Goal: Task Accomplishment & Management: Manage account settings

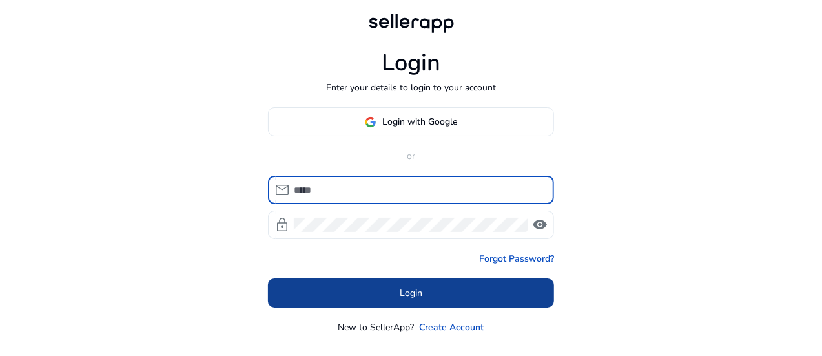
type input "**********"
click at [413, 290] on span "Login" at bounding box center [411, 293] width 23 height 14
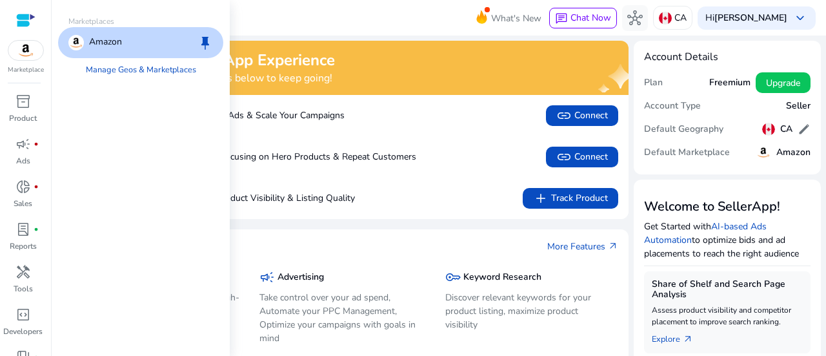
click at [12, 50] on img at bounding box center [25, 50] width 35 height 19
click at [119, 43] on p "Amazon" at bounding box center [105, 42] width 33 height 15
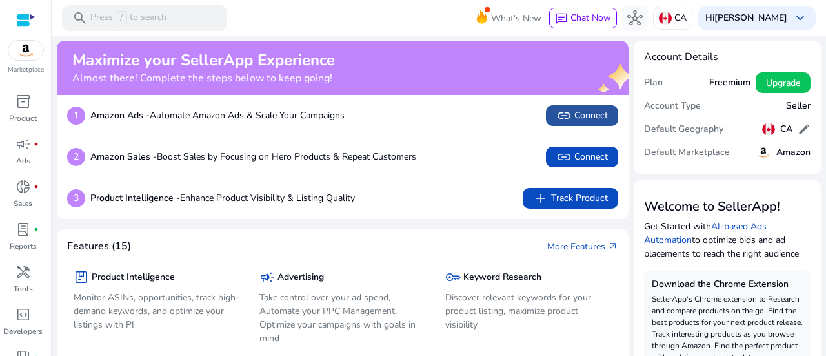
click at [577, 114] on span "link Connect" at bounding box center [583, 115] width 52 height 15
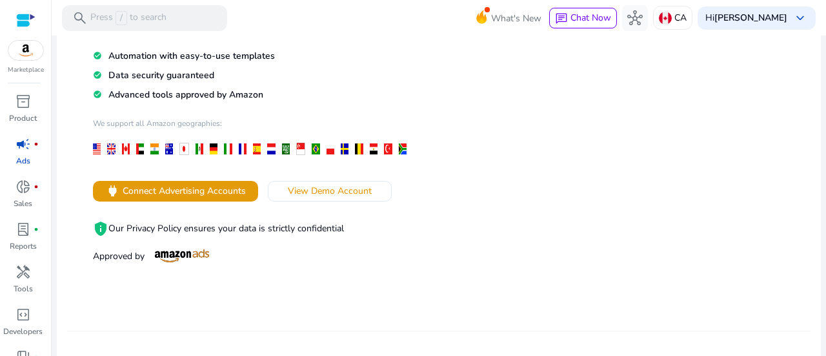
scroll to position [157, 0]
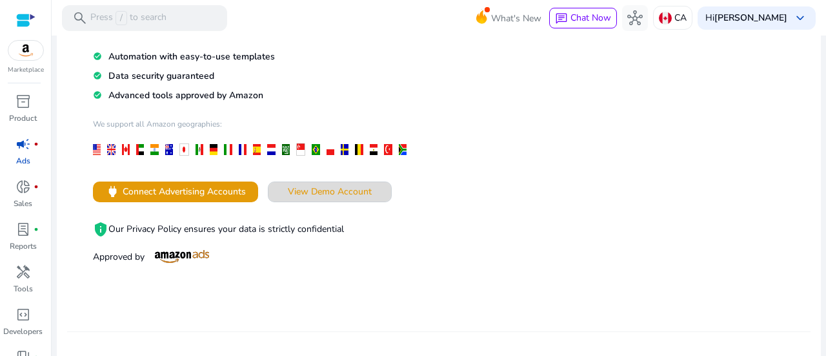
click at [337, 192] on span "View Demo Account" at bounding box center [330, 192] width 84 height 14
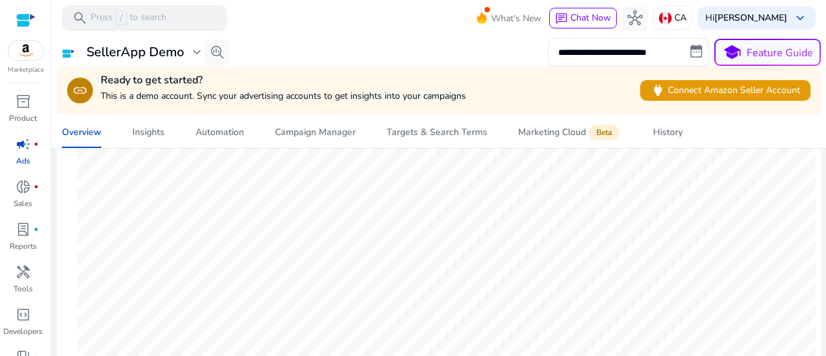
scroll to position [135, 0]
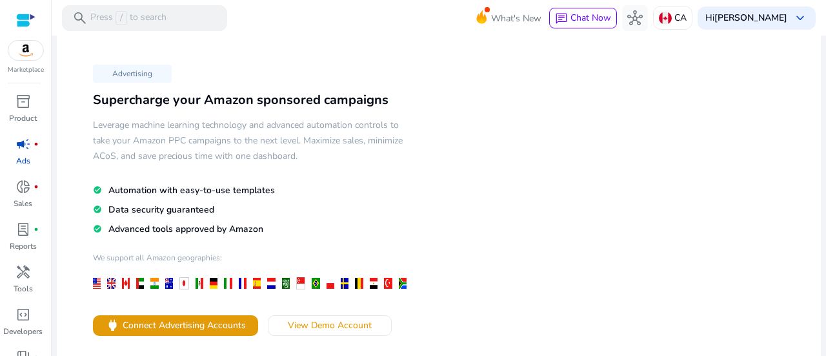
scroll to position [21, 0]
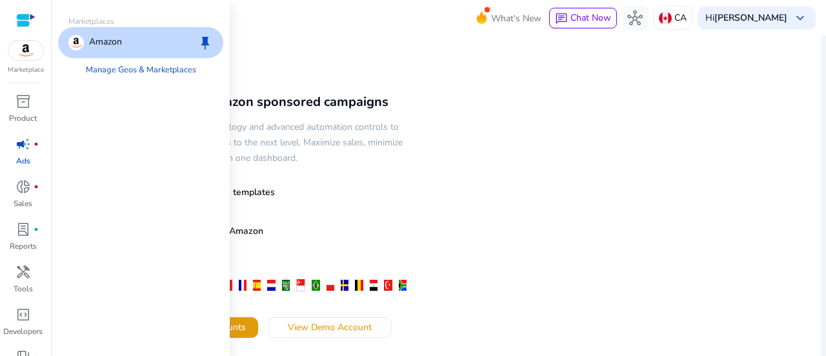
click at [25, 56] on img at bounding box center [25, 50] width 35 height 19
click at [105, 40] on p "Amazon" at bounding box center [105, 42] width 33 height 15
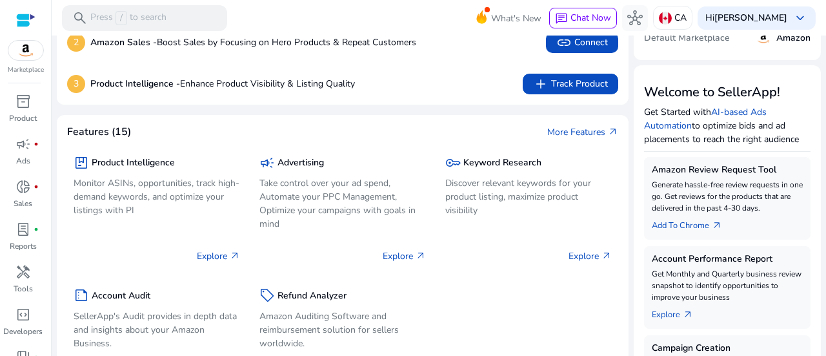
scroll to position [114, 0]
click at [116, 141] on div "package Product Intelligence Monitor ASINs, opportunities, track high-demand ke…" at bounding box center [342, 265] width 551 height 253
click at [186, 252] on div "Explore arrow_outward" at bounding box center [157, 251] width 167 height 32
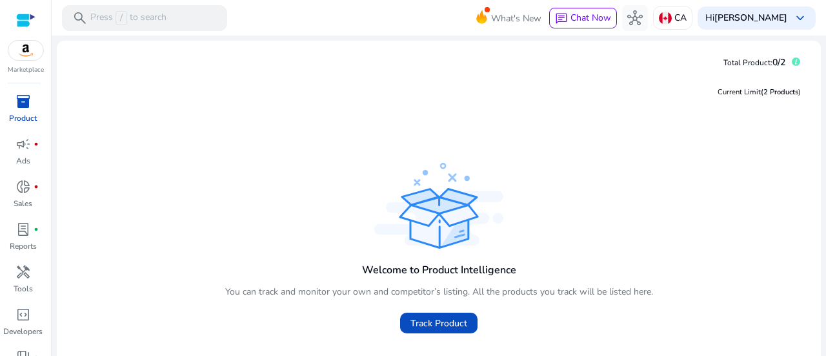
scroll to position [62, 0]
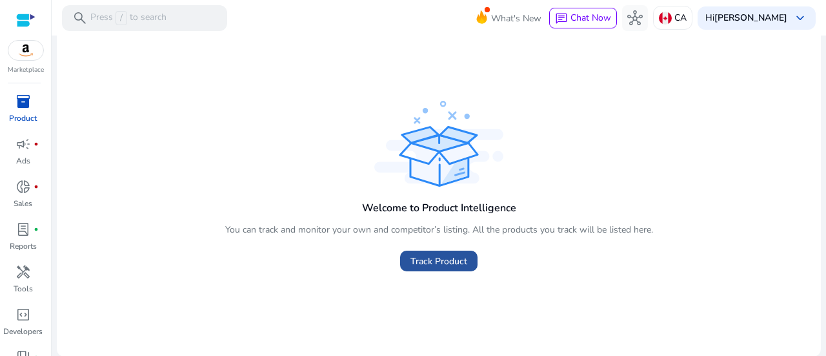
click at [422, 264] on span "Track Product" at bounding box center [439, 261] width 57 height 14
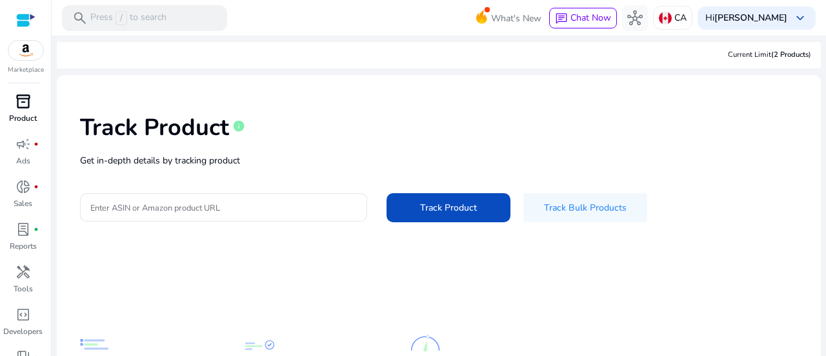
click at [23, 112] on p "Product" at bounding box center [23, 118] width 28 height 12
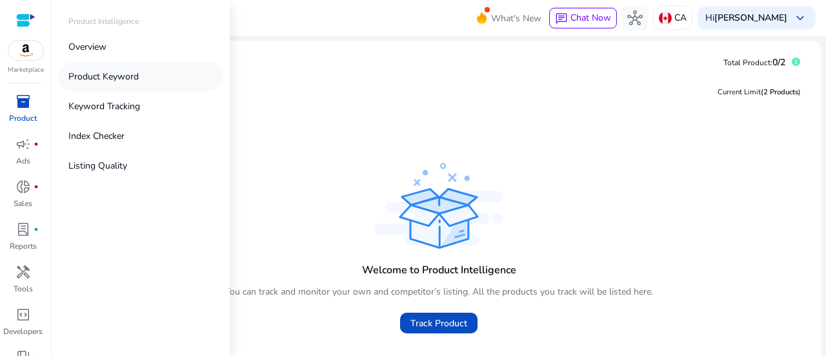
click at [113, 74] on p "Product Keyword" at bounding box center [103, 77] width 70 height 14
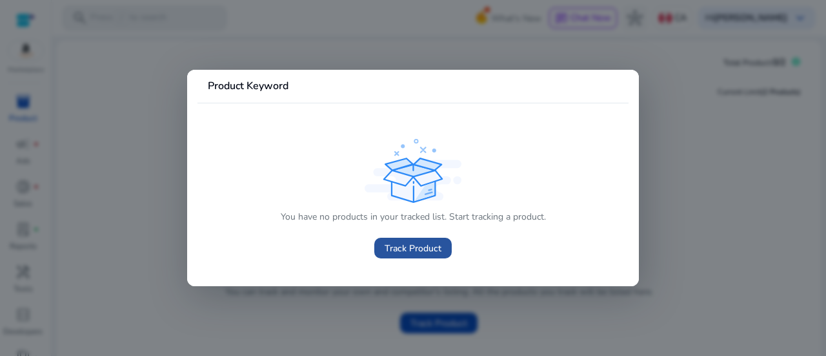
click at [404, 243] on span "Track Product" at bounding box center [413, 248] width 57 height 14
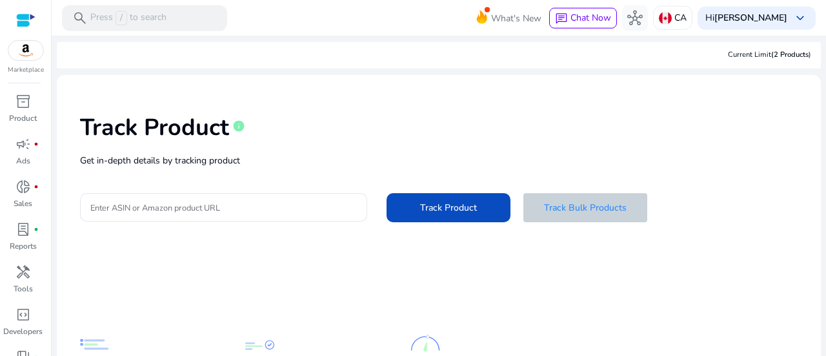
click at [584, 210] on span "Track Bulk Products" at bounding box center [585, 208] width 83 height 14
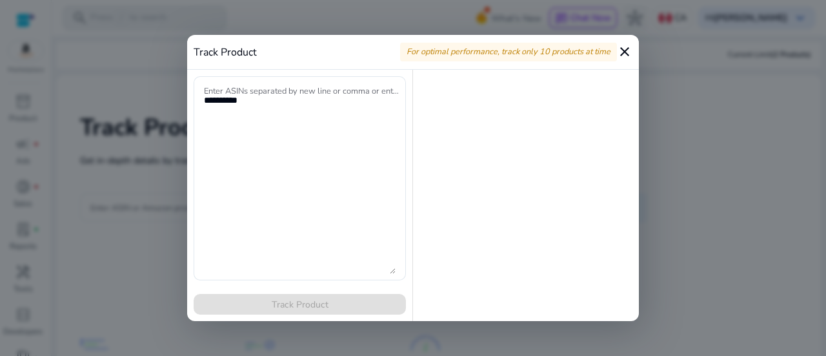
drag, startPoint x: 615, startPoint y: 50, endPoint x: 626, endPoint y: 50, distance: 11.0
click at [626, 50] on div "For optimal performance, track only 10 products at time close" at bounding box center [516, 52] width 232 height 19
click at [626, 50] on mat-icon "close" at bounding box center [624, 51] width 15 height 15
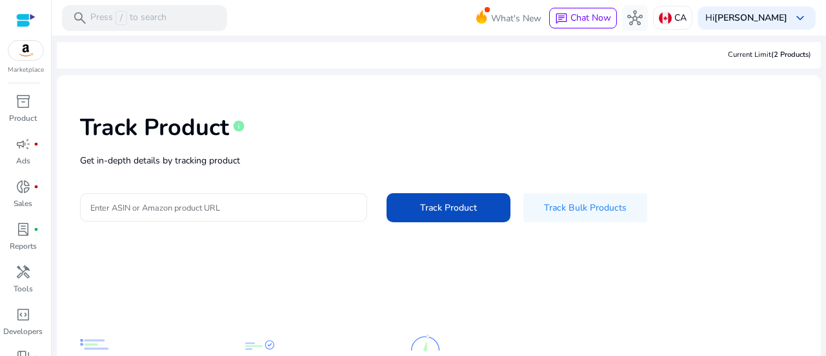
click at [316, 200] on div at bounding box center [223, 207] width 267 height 28
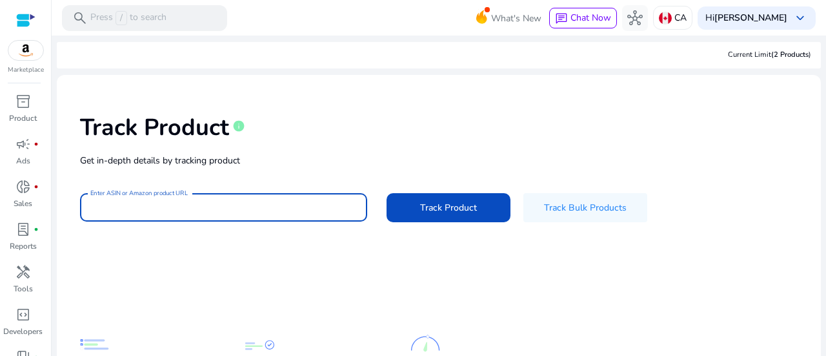
paste input "**********"
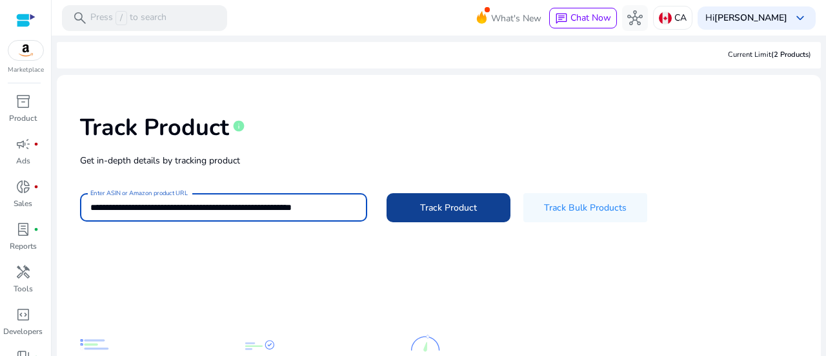
type input "**********"
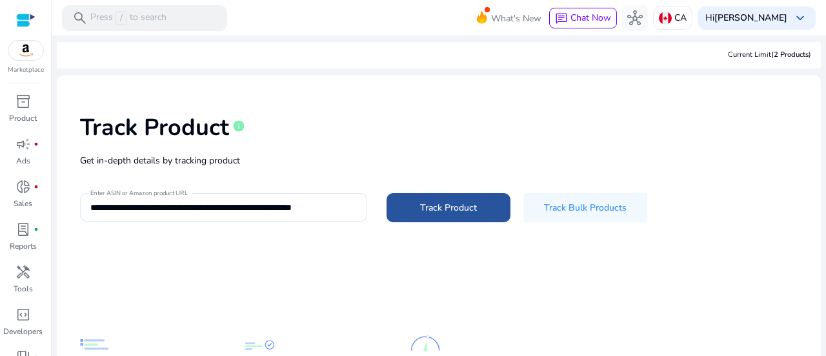
scroll to position [0, 0]
click at [439, 205] on span "Track Product" at bounding box center [448, 208] width 57 height 14
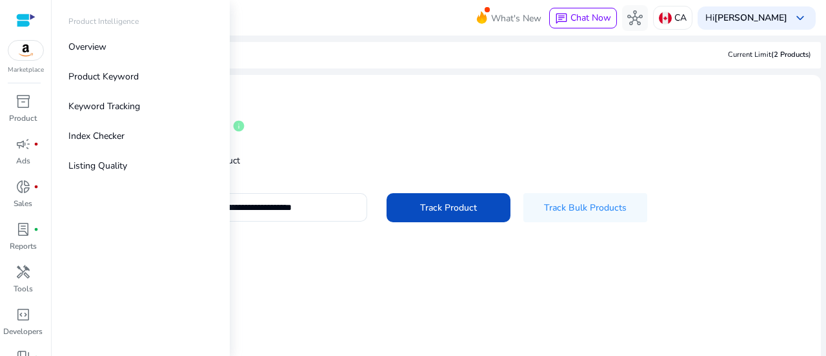
click at [18, 56] on img at bounding box center [25, 50] width 35 height 19
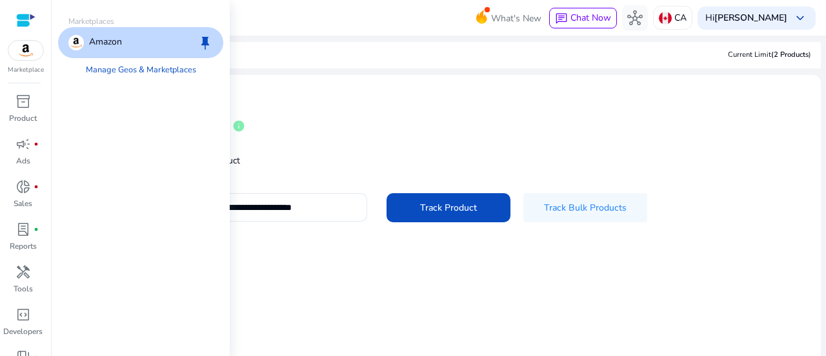
click at [138, 47] on div "Amazon keep" at bounding box center [140, 42] width 165 height 31
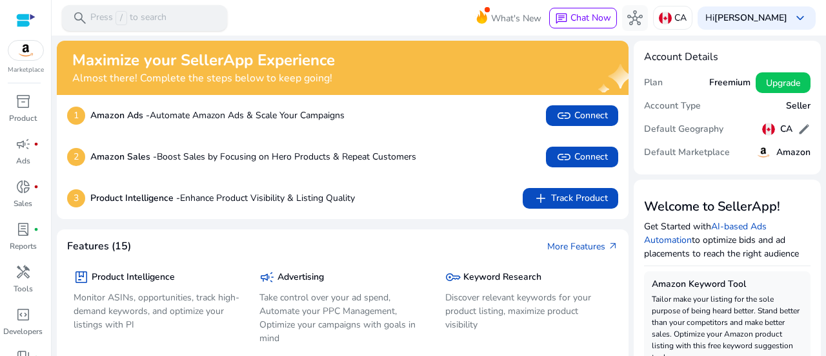
click at [189, 13] on div "search Press / to search" at bounding box center [144, 18] width 165 height 26
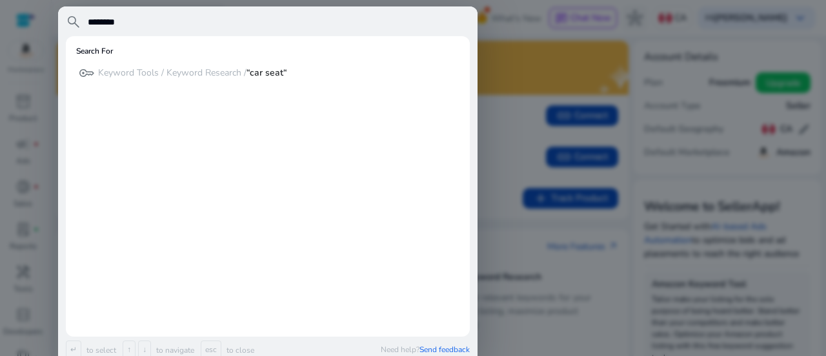
type input "********"
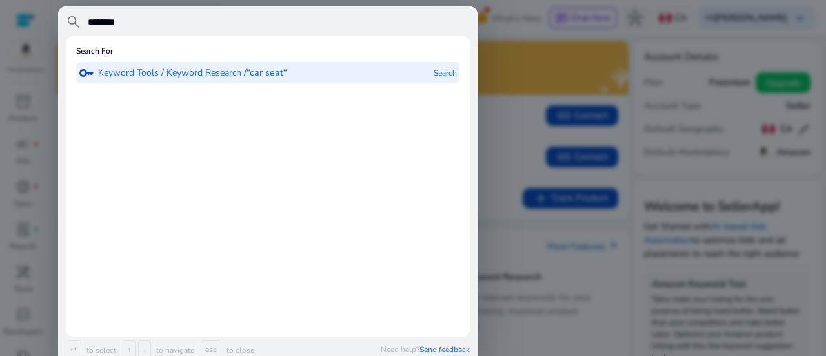
click at [99, 78] on p "Keyword Tools / Keyword Research / “car seat“" at bounding box center [192, 73] width 189 height 13
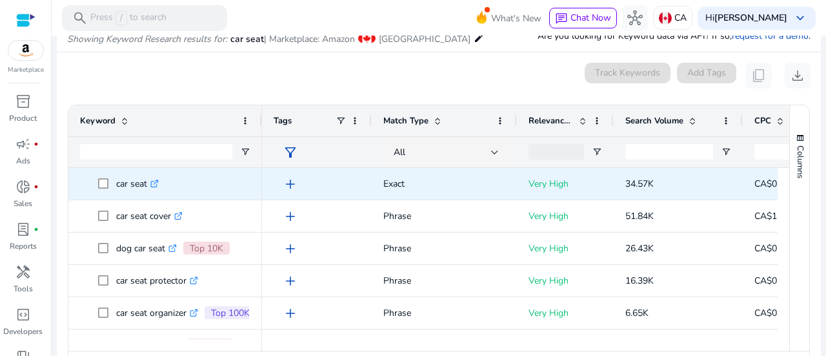
scroll to position [124, 0]
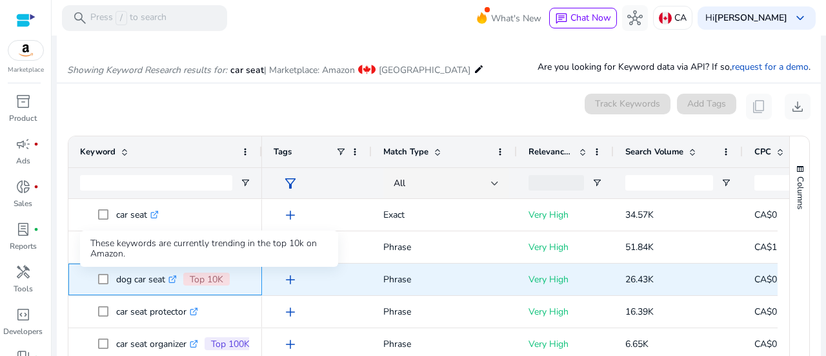
click at [207, 280] on p "Top 10K" at bounding box center [207, 279] width 34 height 14
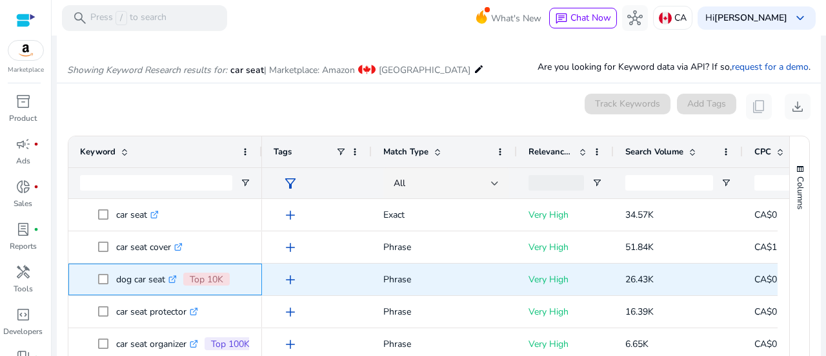
click at [154, 280] on p "dog car seat .st0{fill:#2c8af8}" at bounding box center [146, 279] width 61 height 26
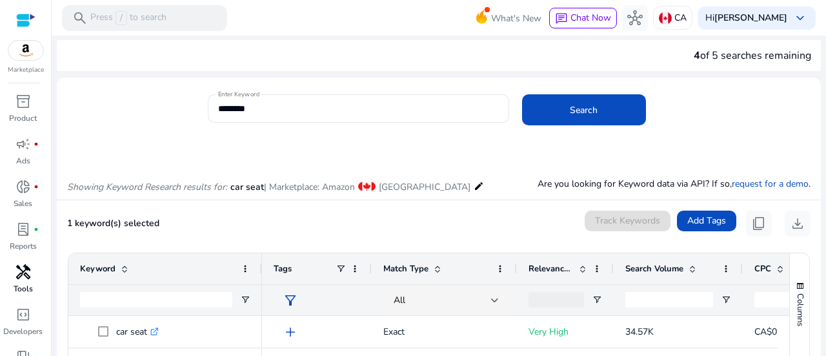
scroll to position [70, 0]
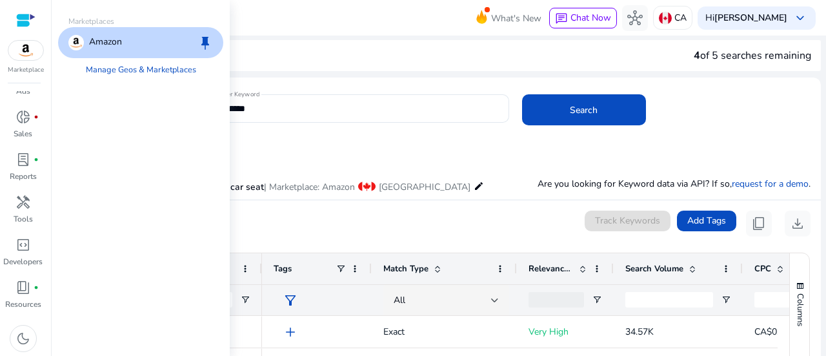
click at [28, 54] on img at bounding box center [25, 50] width 35 height 19
click at [127, 68] on link "Manage Geos & Marketplaces" at bounding box center [141, 69] width 131 height 23
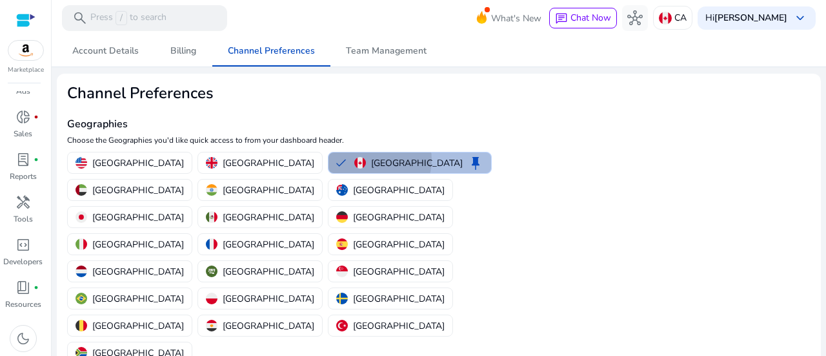
click at [371, 159] on p "Canada" at bounding box center [417, 163] width 92 height 14
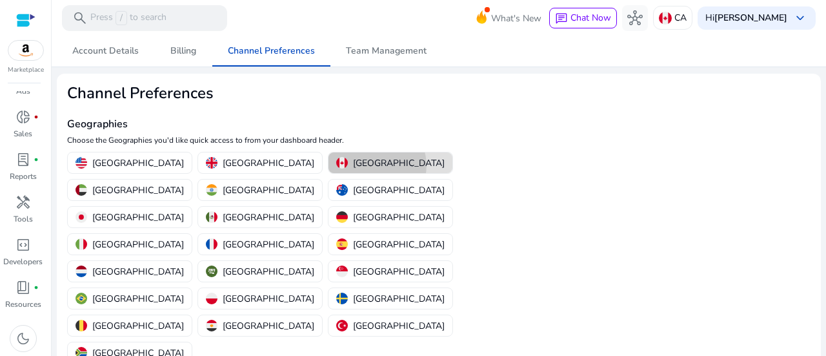
click at [353, 165] on p "Canada" at bounding box center [399, 163] width 92 height 14
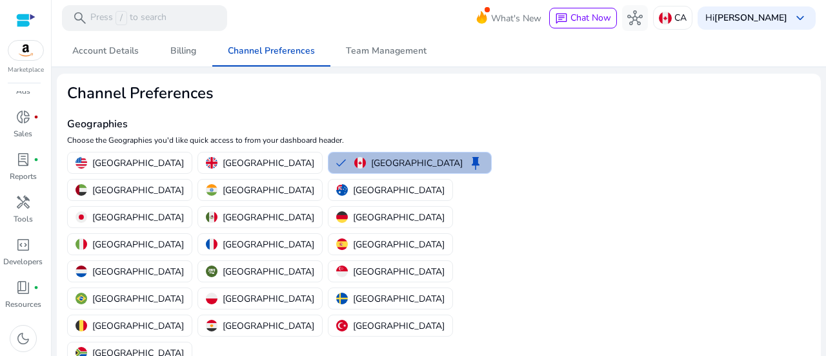
scroll to position [96, 0]
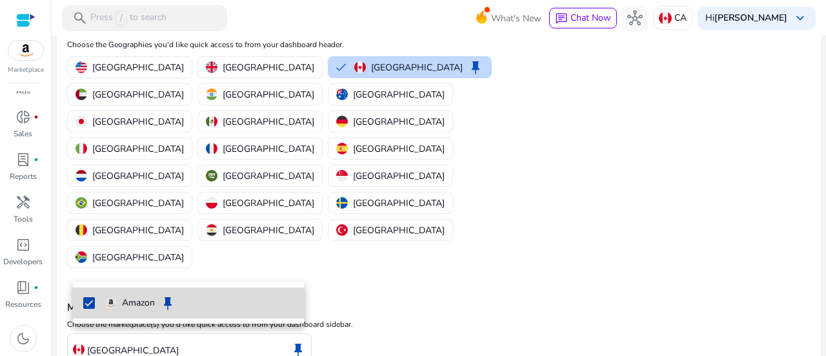
click at [88, 299] on mat-pseudo-checkbox at bounding box center [89, 303] width 12 height 12
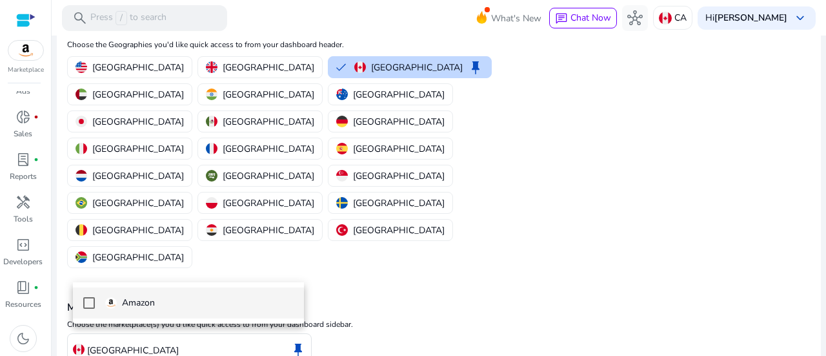
scroll to position [91, 0]
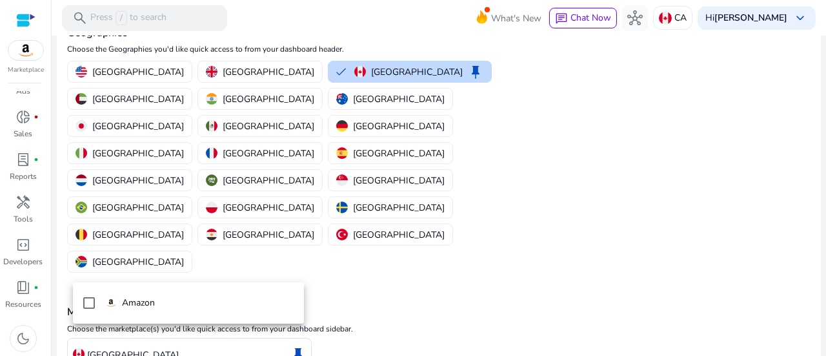
click at [145, 269] on div at bounding box center [413, 178] width 826 height 356
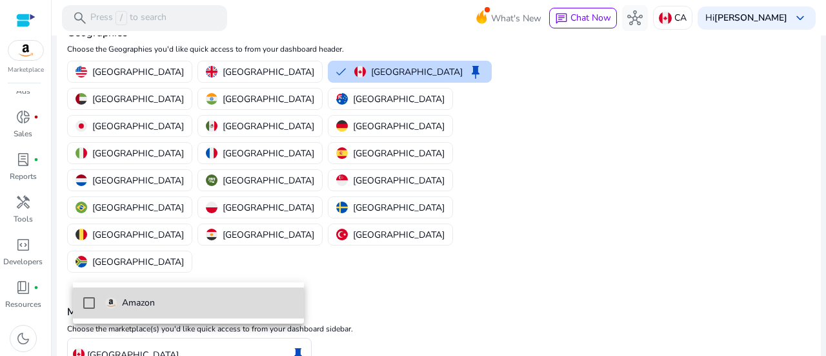
click at [88, 305] on mat-pseudo-checkbox at bounding box center [89, 303] width 12 height 12
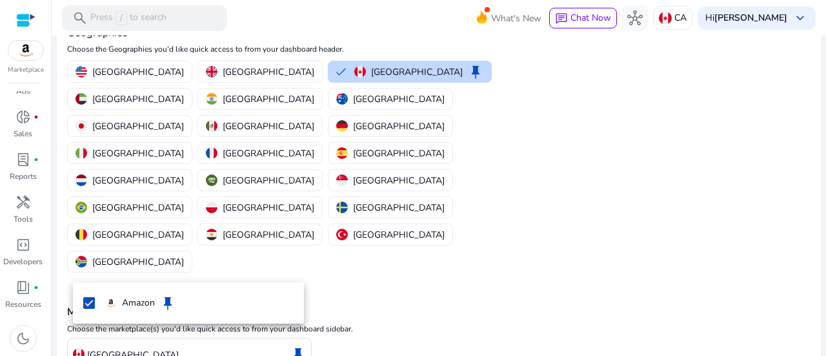
click at [131, 335] on div at bounding box center [413, 178] width 826 height 356
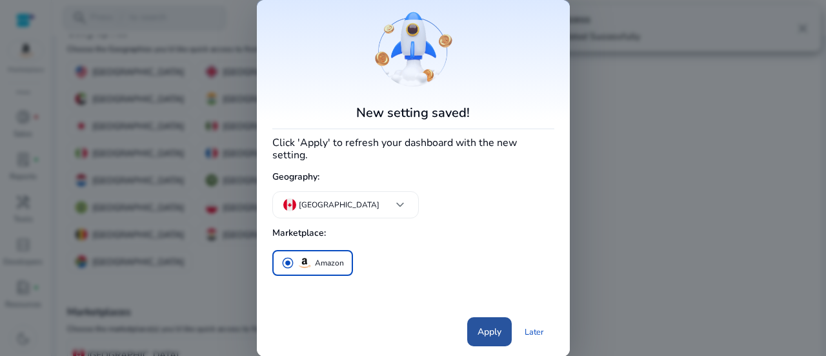
click at [475, 316] on span at bounding box center [489, 331] width 45 height 31
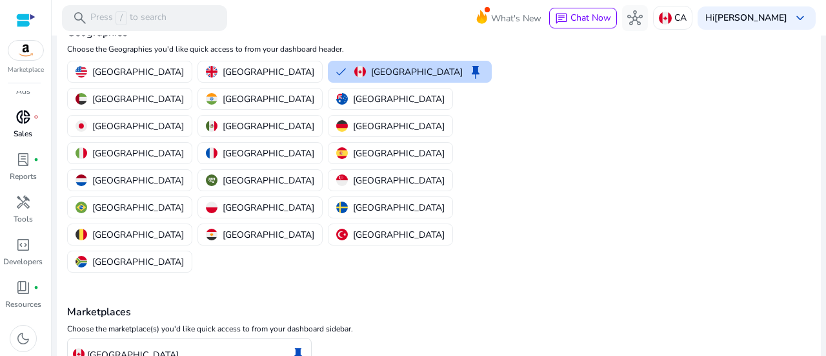
click at [19, 132] on p "Sales" at bounding box center [23, 134] width 19 height 12
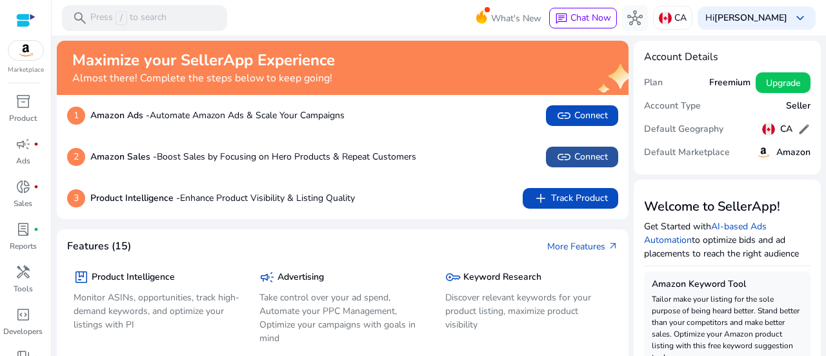
click at [580, 162] on span "link Connect" at bounding box center [583, 156] width 52 height 15
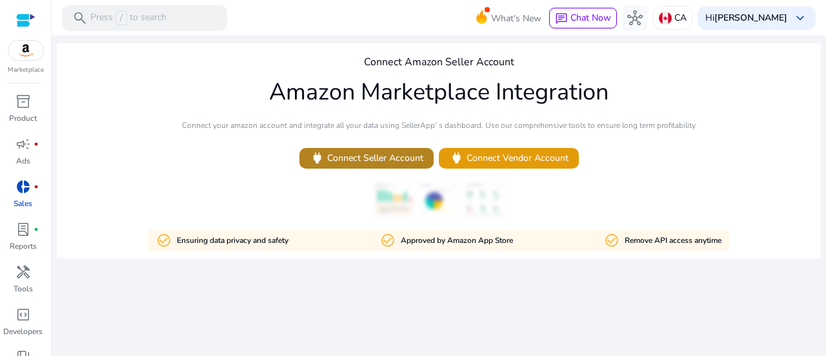
click at [412, 152] on span "power Connect Seller Account" at bounding box center [367, 157] width 114 height 15
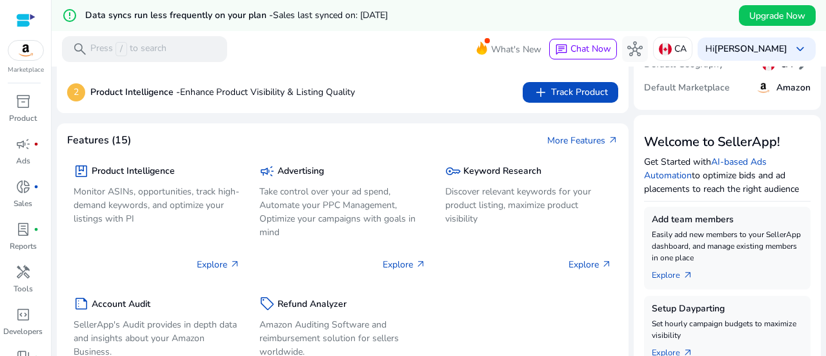
scroll to position [92, 0]
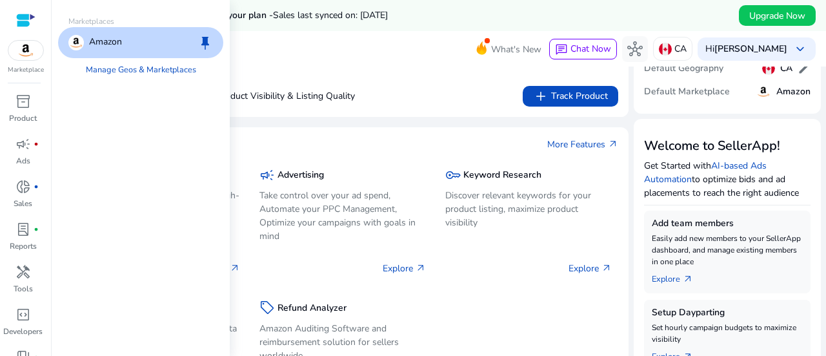
click at [36, 52] on img at bounding box center [25, 50] width 35 height 19
click at [110, 71] on link "Manage Geos & Marketplaces" at bounding box center [141, 69] width 131 height 23
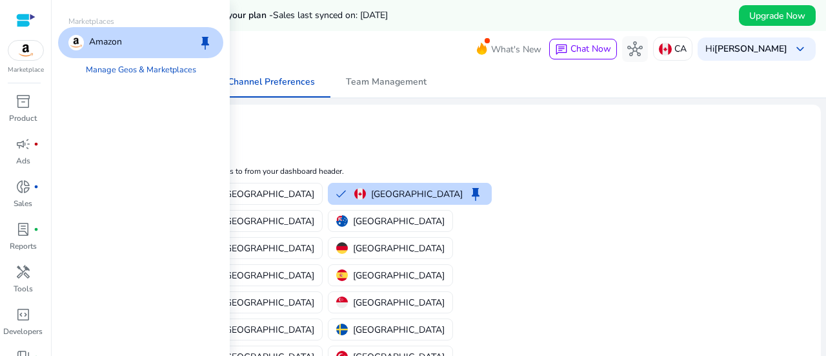
click at [111, 40] on p "Amazon" at bounding box center [105, 42] width 33 height 15
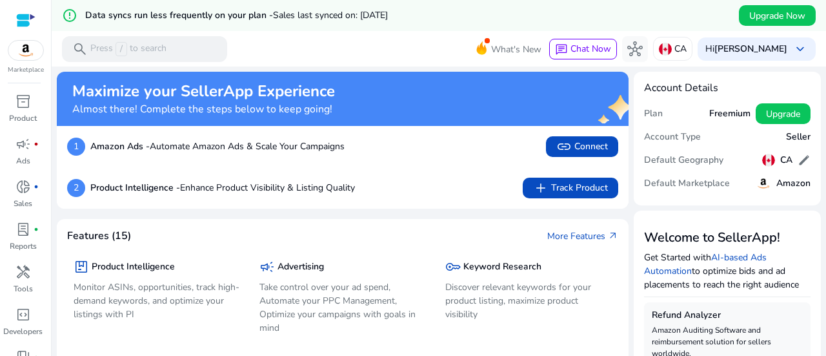
click at [238, 142] on p "Amazon Ads - Automate Amazon Ads & Scale Your Campaigns" at bounding box center [217, 146] width 254 height 14
click at [577, 149] on span "link Connect" at bounding box center [583, 146] width 52 height 15
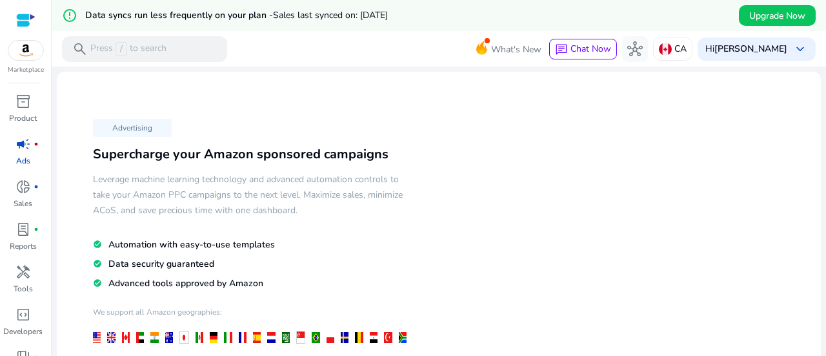
click at [27, 62] on div "Marketplace" at bounding box center [25, 37] width 51 height 75
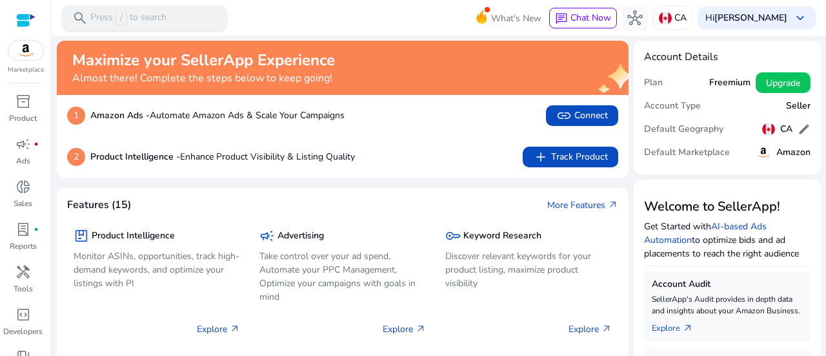
click at [196, 14] on div "search Press / to search" at bounding box center [144, 18] width 165 height 26
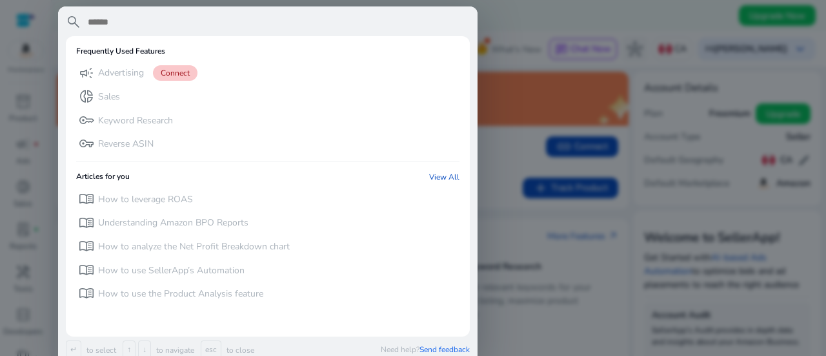
click at [26, 57] on div at bounding box center [413, 178] width 826 height 356
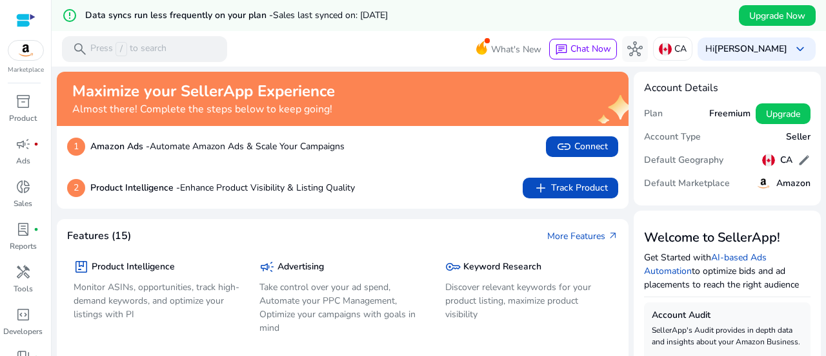
click at [26, 57] on img at bounding box center [25, 50] width 35 height 19
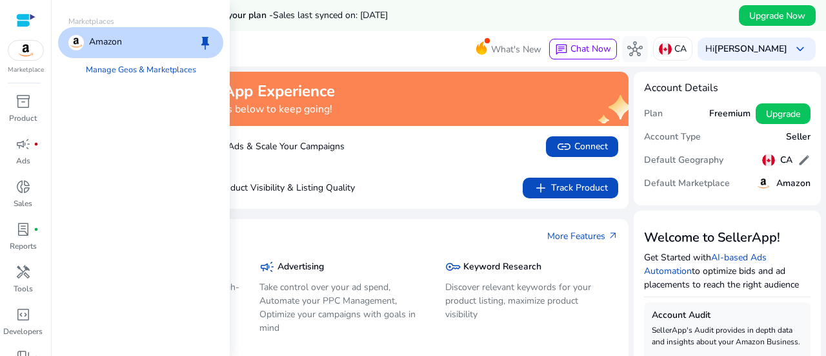
click at [26, 57] on img at bounding box center [25, 50] width 35 height 19
click at [107, 42] on p "Amazon" at bounding box center [105, 42] width 33 height 15
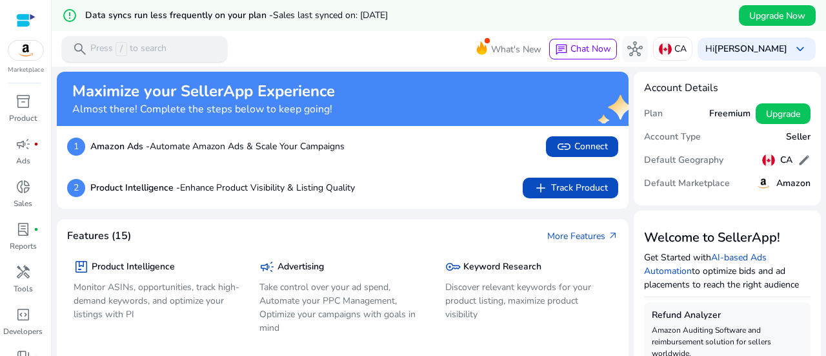
click at [190, 19] on h5 "Data syncs run less frequently on your plan - Sales last synced on: Sep 5, 2025" at bounding box center [236, 15] width 303 height 11
click at [172, 43] on div "search Press / to search" at bounding box center [144, 49] width 165 height 26
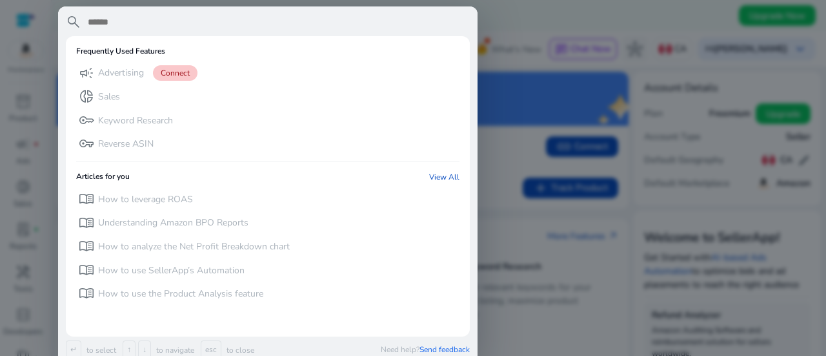
click at [172, 43] on mat-card "Frequently Used Features campaign Advertising Connect donut_small Sales key Key…" at bounding box center [268, 186] width 404 height 300
click at [145, 17] on input "text" at bounding box center [279, 21] width 384 height 15
paste input "**********"
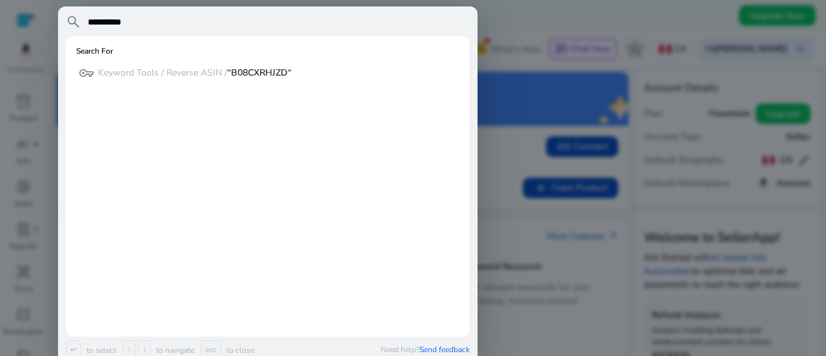
type input "**********"
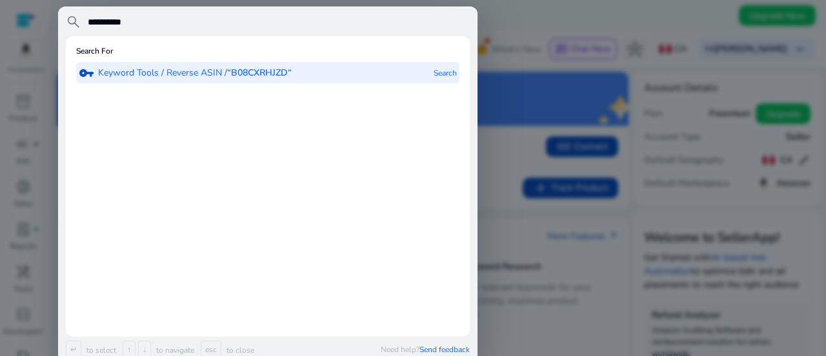
click at [96, 74] on div "vpn_key Keyword Tools / Reverse ASIN / “B08CXRHJZD“" at bounding box center [185, 72] width 213 height 21
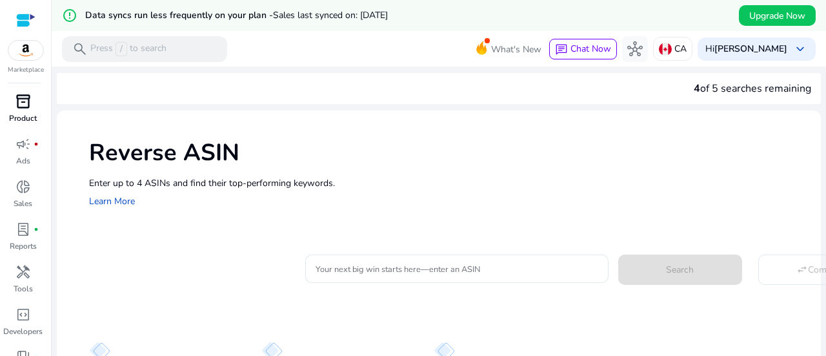
click at [26, 103] on span "inventory_2" at bounding box center [22, 101] width 15 height 15
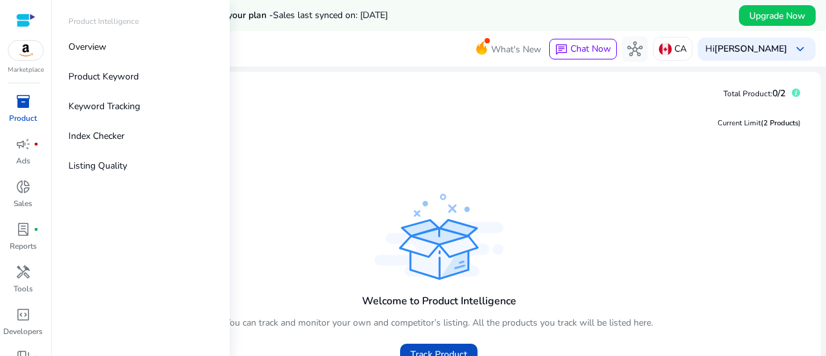
click at [106, 185] on div "Product Intelligence Overview Product Keyword Keyword Tracking Index Checker Li…" at bounding box center [141, 178] width 178 height 356
click at [116, 175] on link "Listing Quality" at bounding box center [140, 165] width 165 height 29
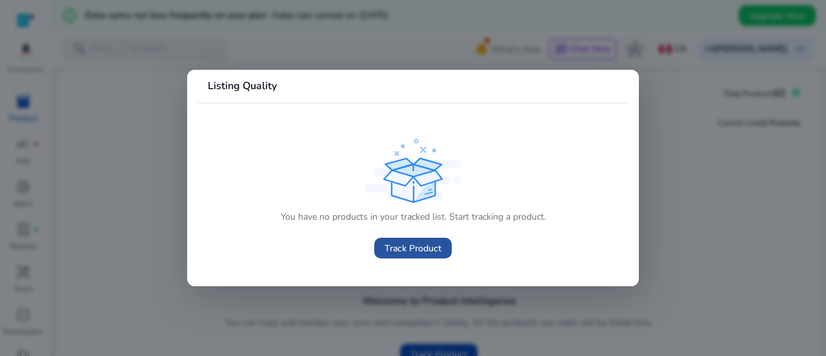
click at [387, 241] on span "Track Product" at bounding box center [413, 248] width 57 height 14
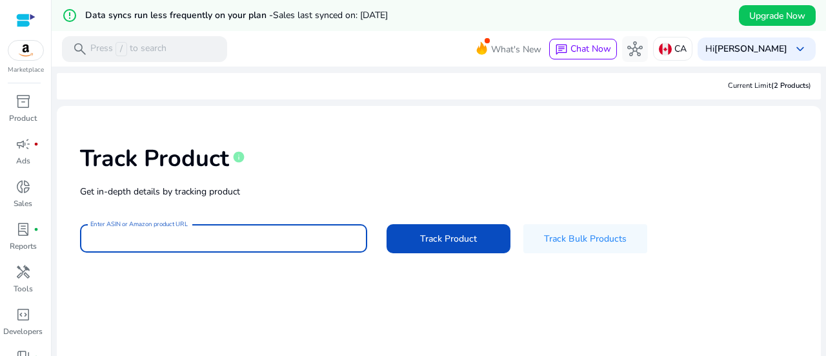
click at [179, 245] on input "Enter ASIN or Amazon product URL" at bounding box center [223, 238] width 267 height 14
paste input "**********"
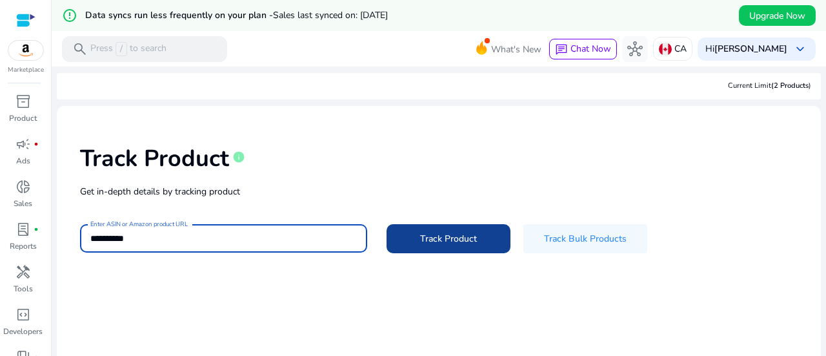
type input "**********"
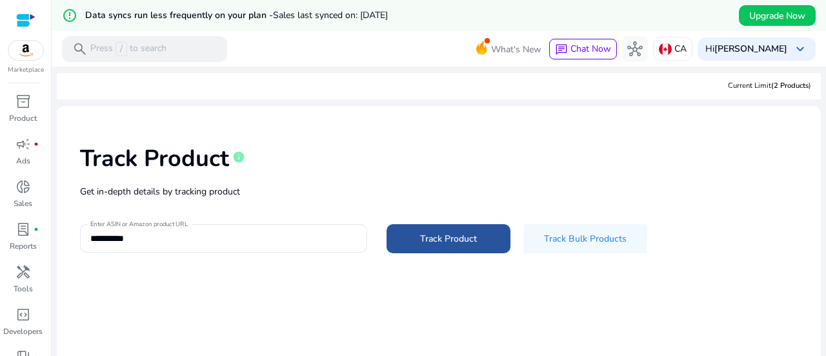
click at [460, 242] on span "Track Product" at bounding box center [448, 239] width 57 height 14
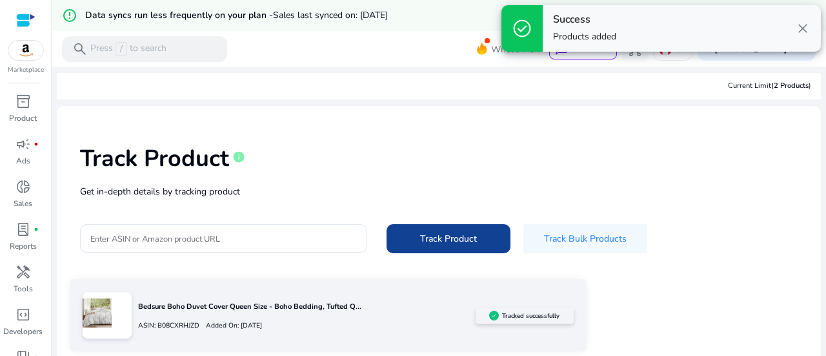
scroll to position [85, 0]
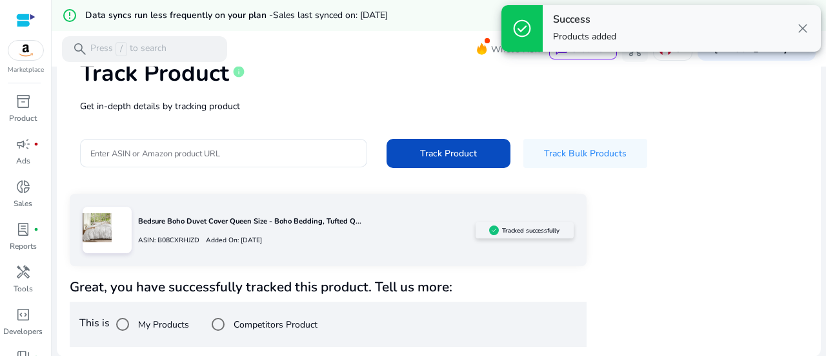
click at [198, 226] on p "Bedsure Boho Duvet Cover Queen Size - Boho Bedding, Tufted Q..." at bounding box center [307, 221] width 338 height 11
click at [218, 221] on p "Bedsure Boho Duvet Cover Queen Size - Boho Bedding, Tufted Q..." at bounding box center [307, 221] width 338 height 11
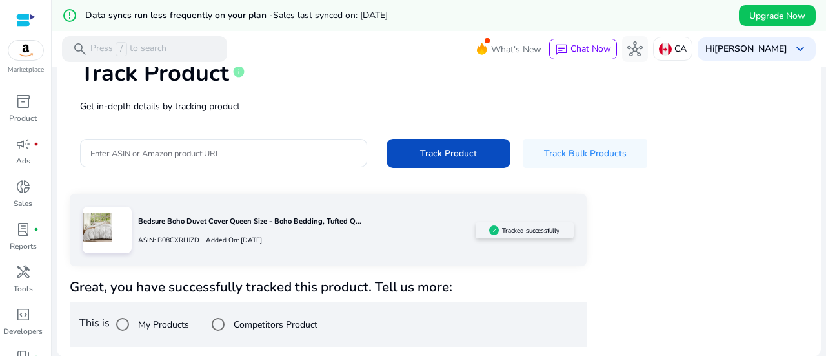
click at [103, 229] on img at bounding box center [97, 227] width 29 height 29
click at [204, 237] on p "Added On: September 6, 2025" at bounding box center [231, 240] width 63 height 10
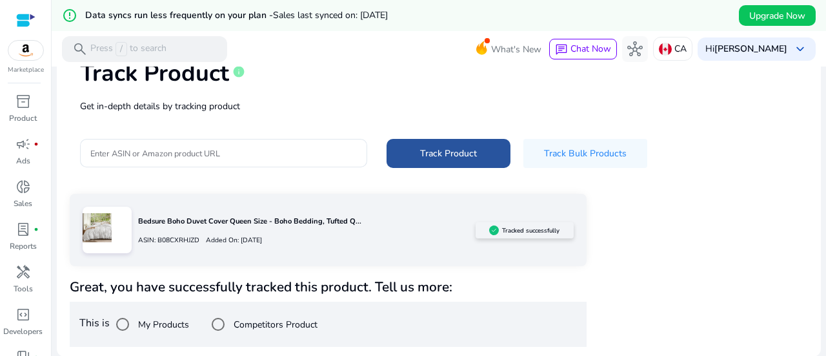
click at [467, 147] on span "Track Product" at bounding box center [448, 154] width 57 height 14
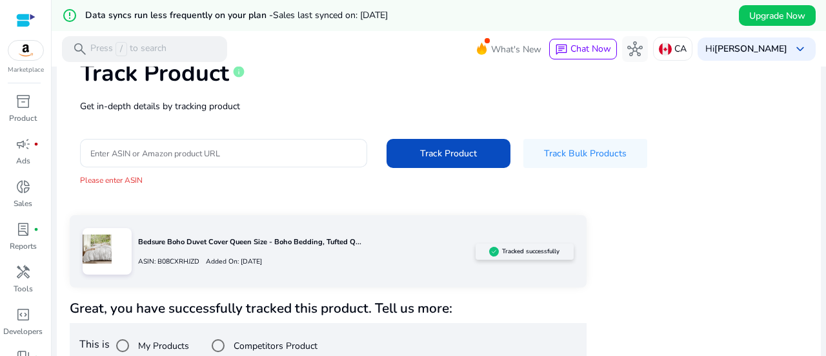
scroll to position [107, 0]
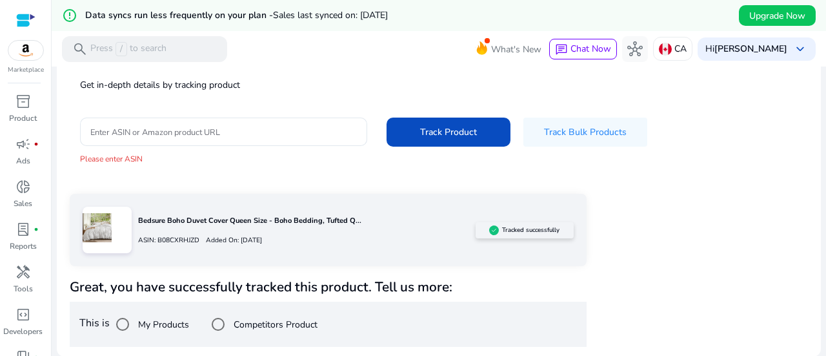
click at [546, 223] on div "Tracked successfully" at bounding box center [525, 230] width 98 height 16
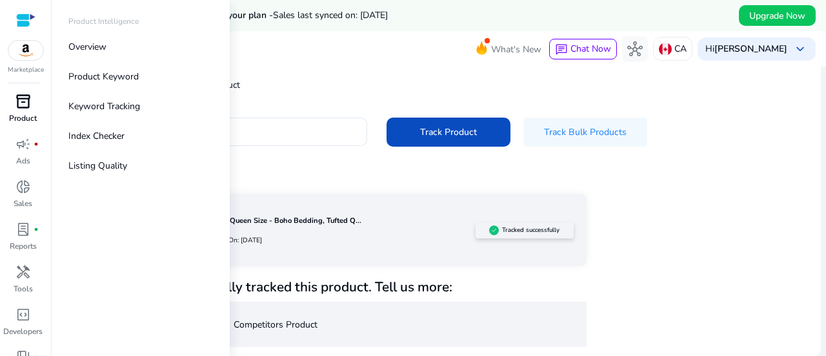
click at [19, 103] on span "inventory_2" at bounding box center [22, 101] width 15 height 15
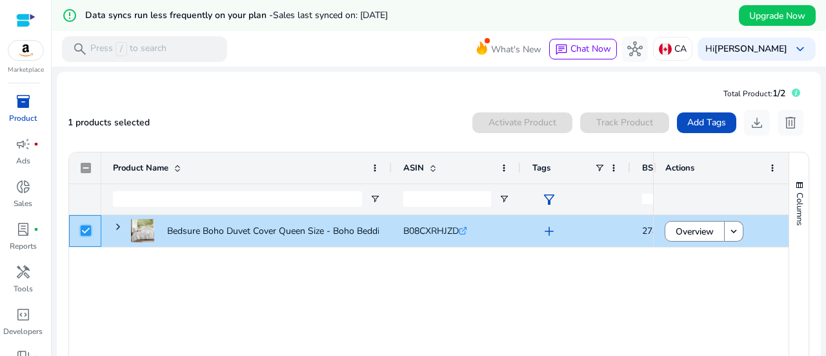
scroll to position [90, 0]
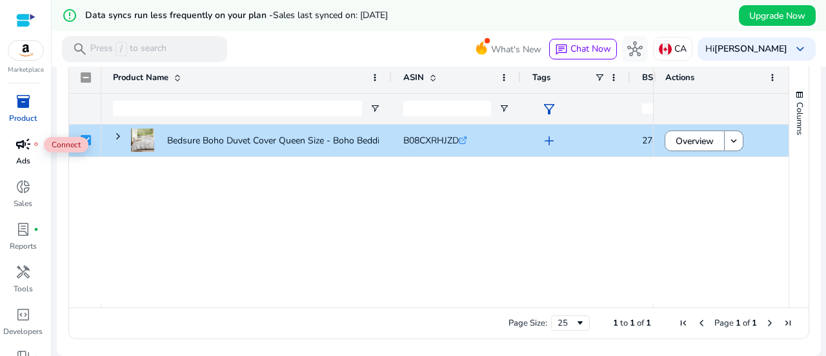
click at [25, 149] on span "campaign" at bounding box center [22, 143] width 15 height 15
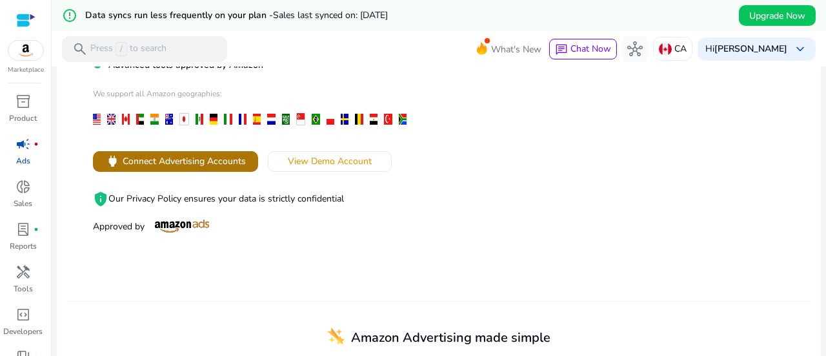
scroll to position [192, 0]
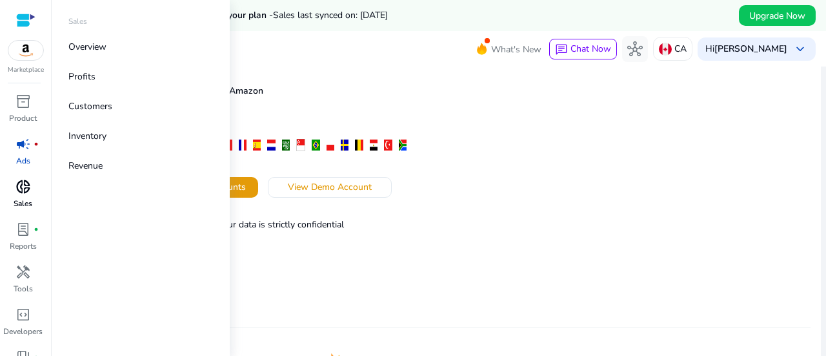
click at [26, 188] on span "donut_small" at bounding box center [22, 186] width 15 height 15
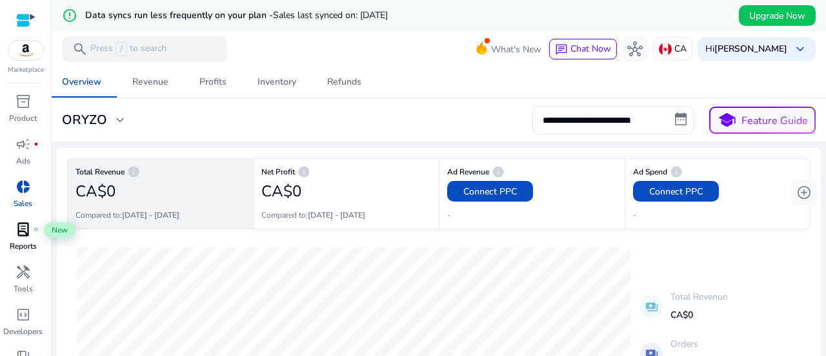
click at [21, 234] on span "lab_profile" at bounding box center [22, 228] width 15 height 15
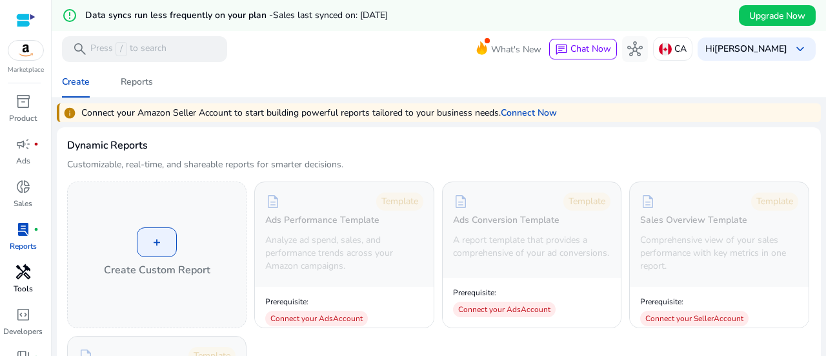
click at [18, 285] on p "Tools" at bounding box center [23, 289] width 19 height 12
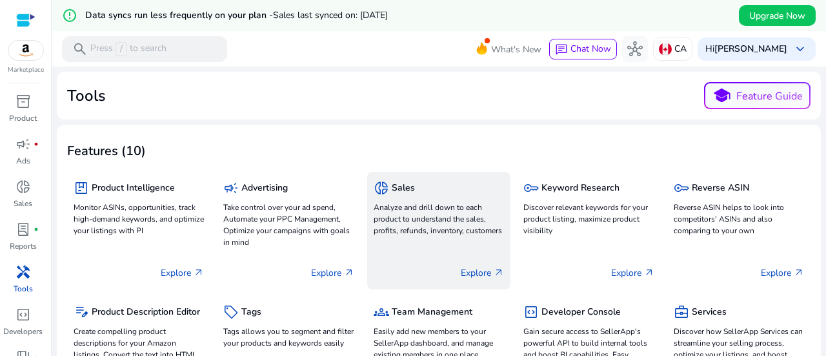
click at [385, 194] on span "donut_small" at bounding box center [381, 187] width 15 height 15
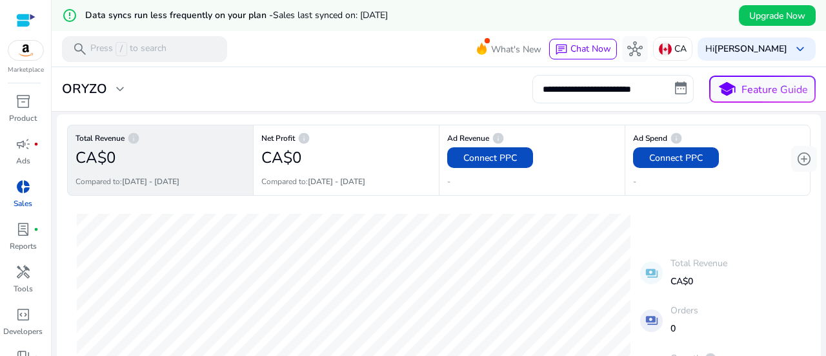
scroll to position [34, 0]
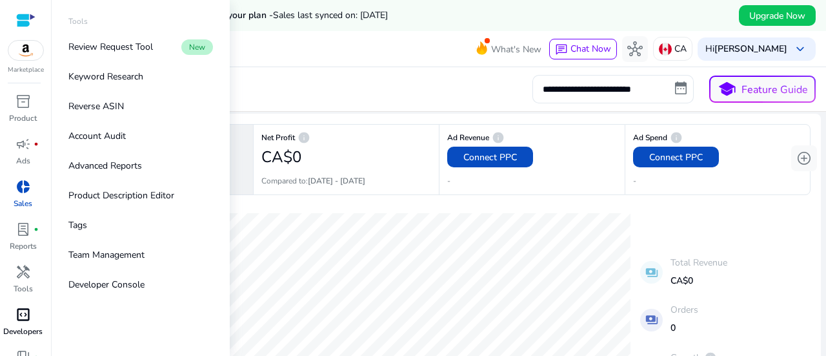
click at [20, 307] on span "code_blocks" at bounding box center [22, 314] width 15 height 15
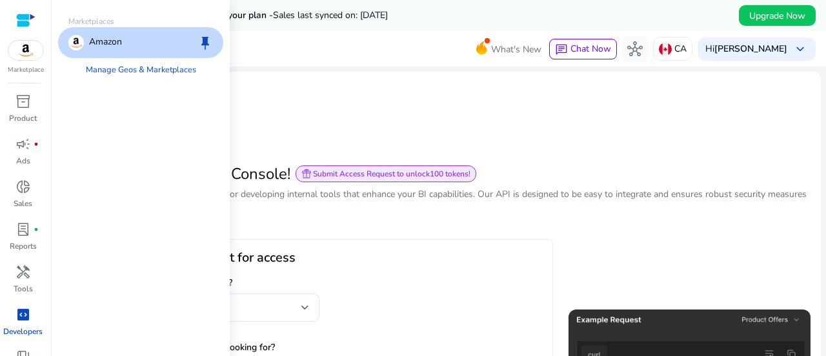
click at [31, 55] on img at bounding box center [25, 50] width 35 height 19
click at [90, 34] on div "Amazon keep" at bounding box center [140, 42] width 165 height 31
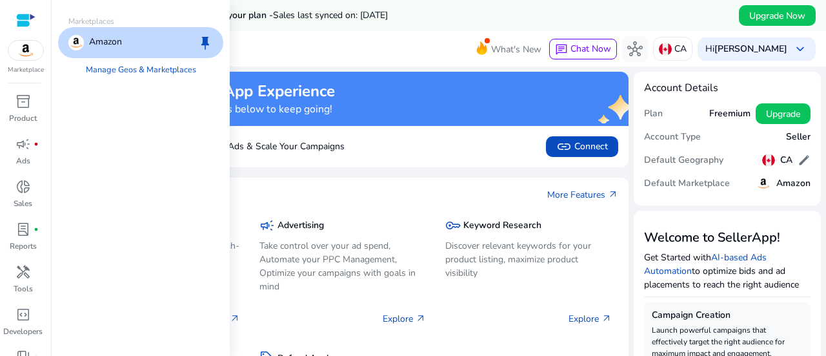
click at [101, 47] on p "Amazon" at bounding box center [105, 42] width 33 height 15
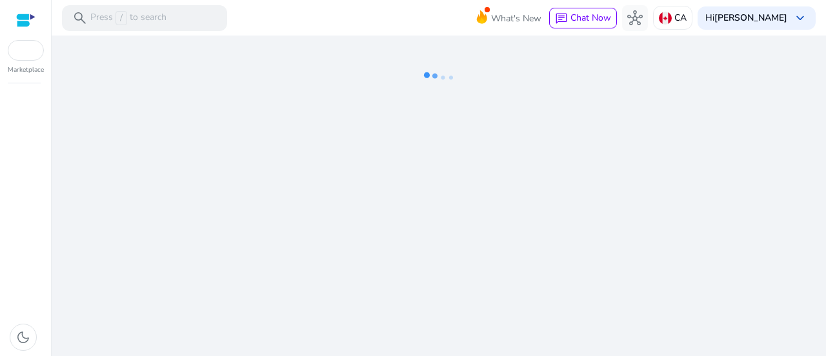
click at [107, 69] on ng-lottie at bounding box center [439, 78] width 764 height 84
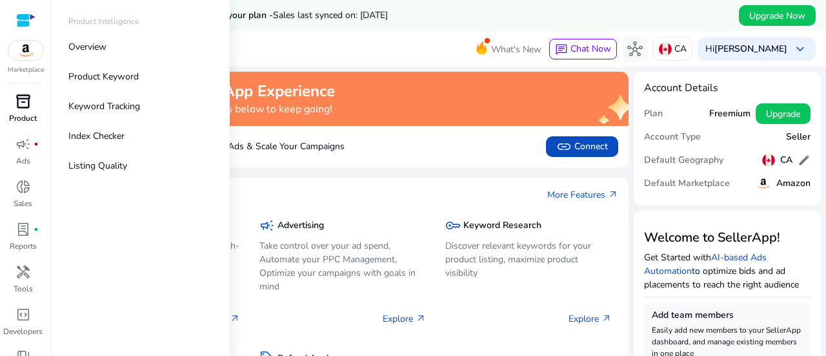
click at [23, 118] on p "Product" at bounding box center [23, 118] width 28 height 12
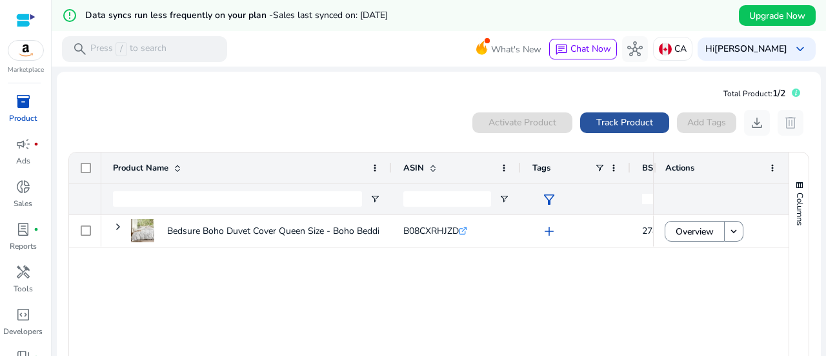
click at [597, 128] on span "Track Product" at bounding box center [625, 123] width 57 height 14
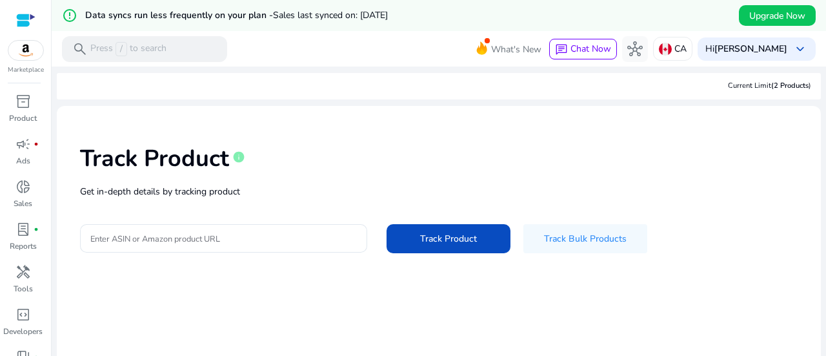
scroll to position [141, 0]
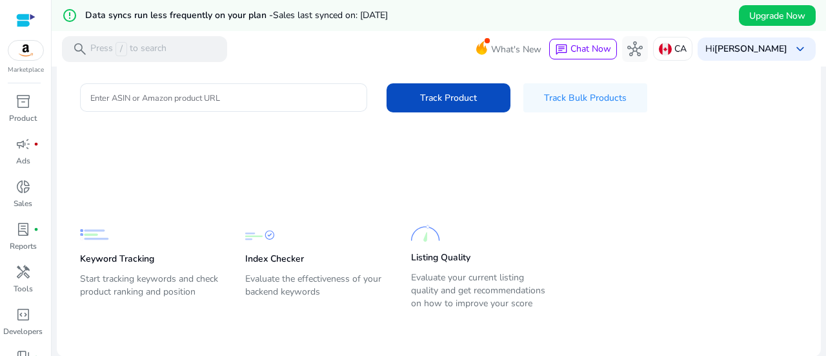
click at [440, 74] on div "Track Product info Get in-depth details by tracking product Enter ASIN or Amazo…" at bounding box center [439, 56] width 744 height 163
click at [440, 92] on span "Track Product" at bounding box center [448, 98] width 57 height 14
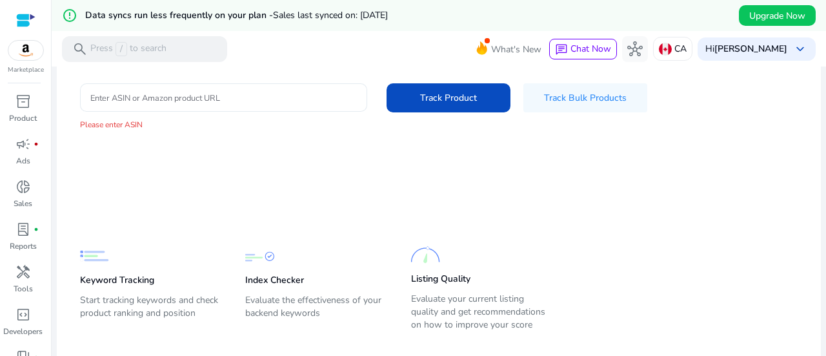
click at [324, 90] on div at bounding box center [223, 97] width 267 height 28
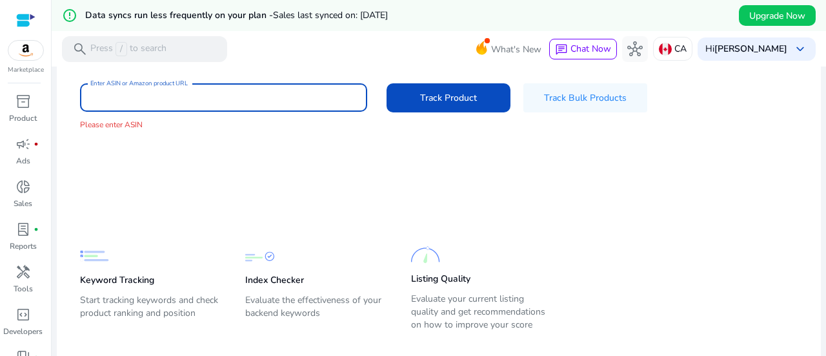
paste input "**********"
type input "**********"
click at [387, 83] on button "Track Product" at bounding box center [449, 97] width 124 height 29
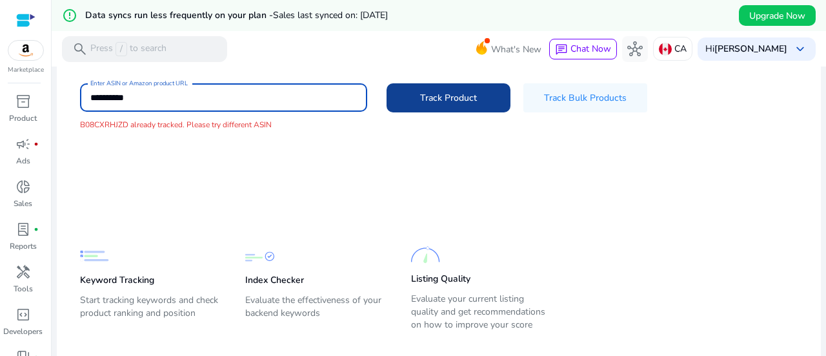
click at [398, 96] on span at bounding box center [449, 98] width 124 height 31
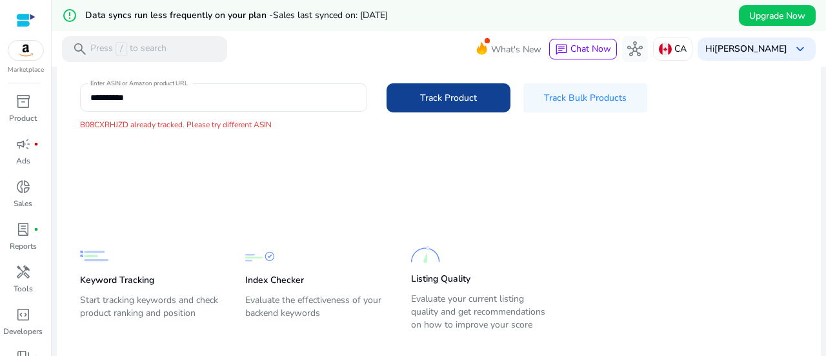
click at [407, 97] on span at bounding box center [449, 98] width 124 height 31
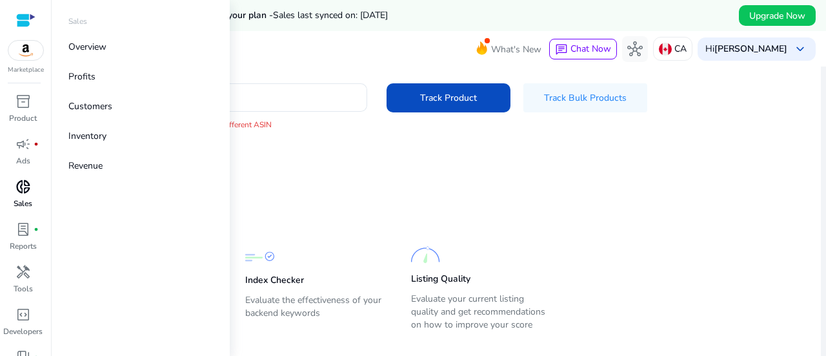
click at [26, 198] on p "Sales" at bounding box center [23, 204] width 19 height 12
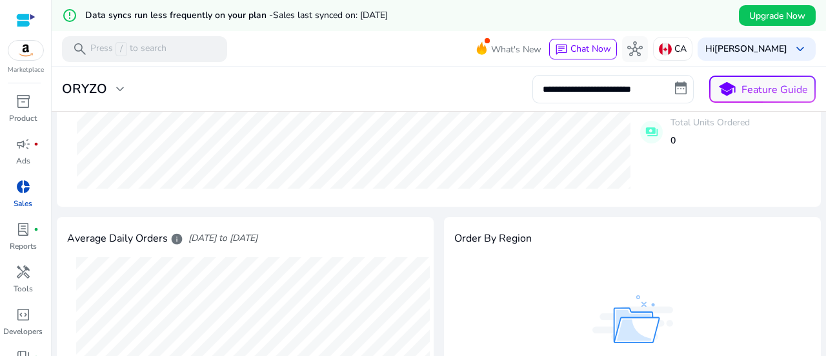
scroll to position [316, 0]
click at [31, 26] on div at bounding box center [25, 20] width 19 height 15
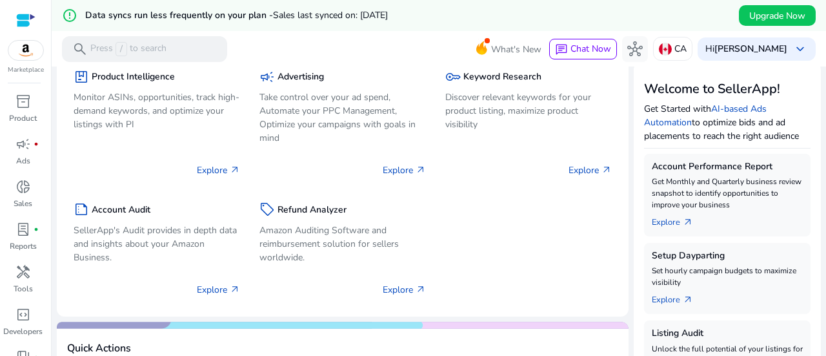
scroll to position [152, 0]
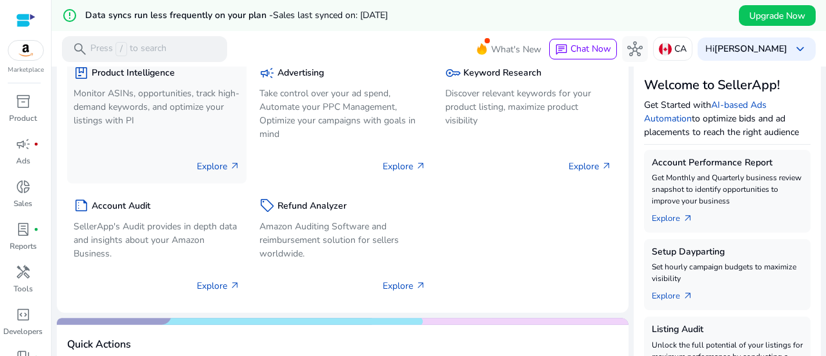
click at [143, 138] on div "package Product Intelligence Monitor ASINs, opportunities, track high-demand ke…" at bounding box center [156, 120] width 179 height 127
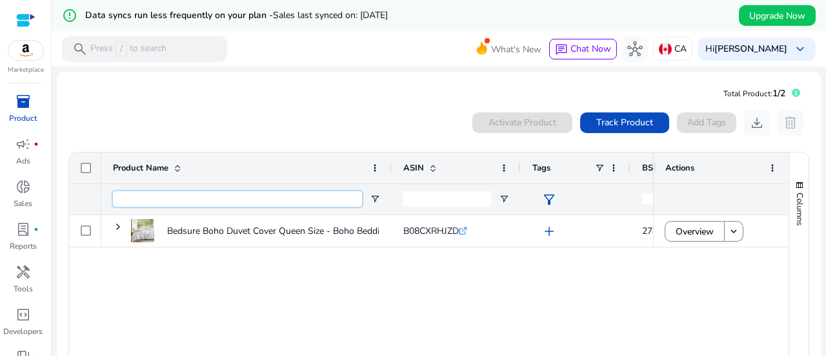
click at [154, 191] on input "Product Name Filter Input" at bounding box center [237, 198] width 249 height 15
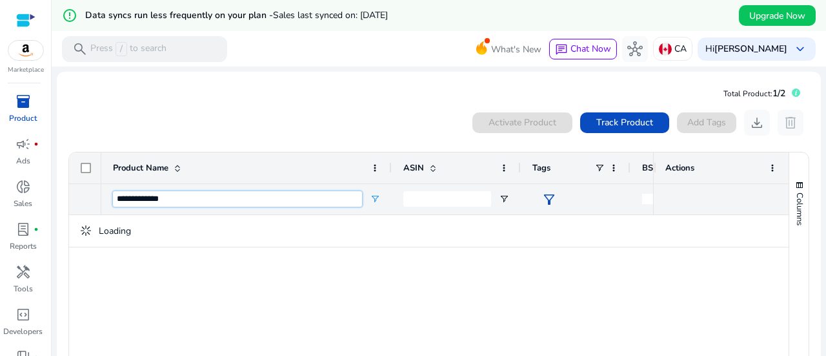
type input "**********"
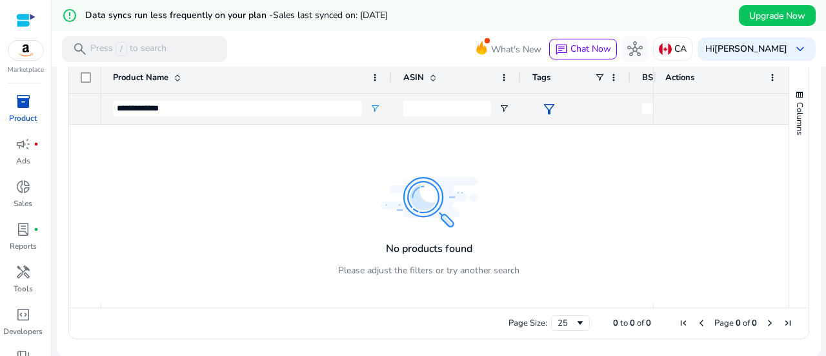
click at [30, 59] on img at bounding box center [25, 50] width 35 height 19
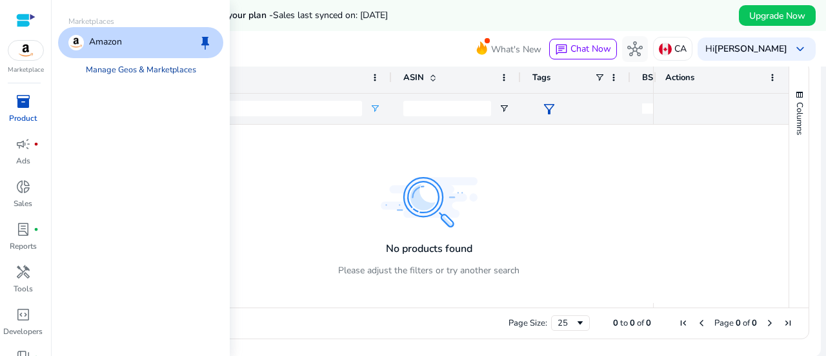
click at [113, 69] on link "Manage Geos & Marketplaces" at bounding box center [141, 69] width 131 height 23
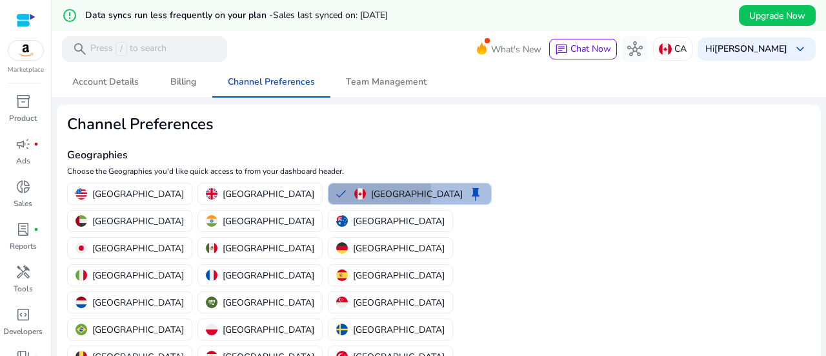
click at [354, 192] on img "button" at bounding box center [360, 194] width 12 height 12
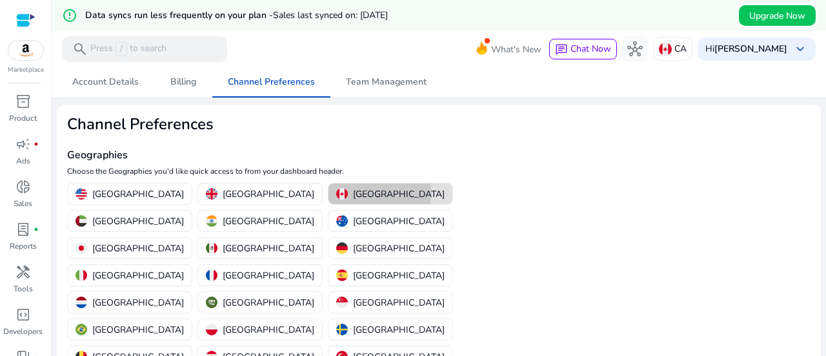
click at [336, 192] on div "Canada" at bounding box center [390, 194] width 108 height 14
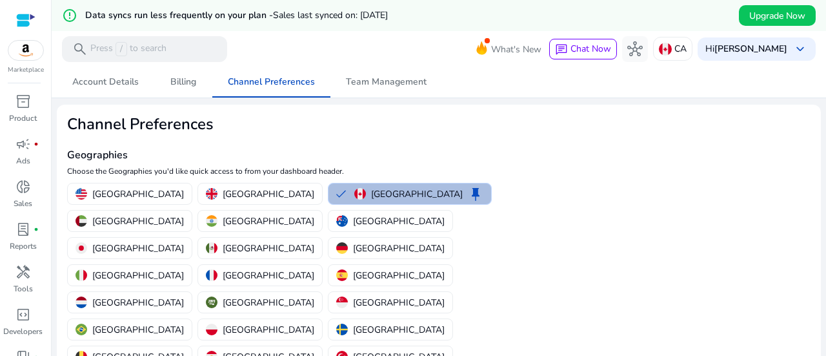
scroll to position [127, 0]
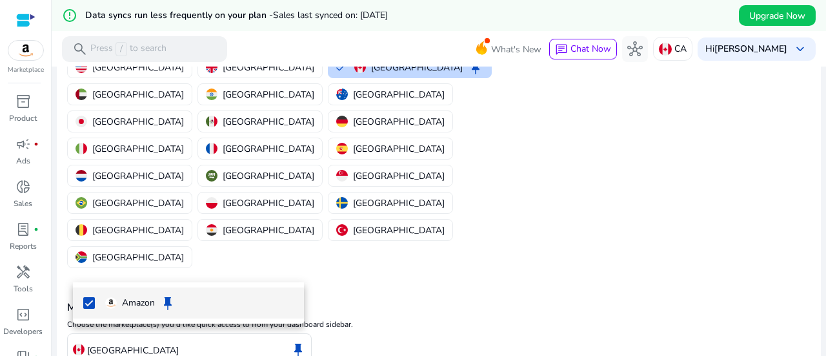
click at [147, 338] on div at bounding box center [413, 178] width 826 height 356
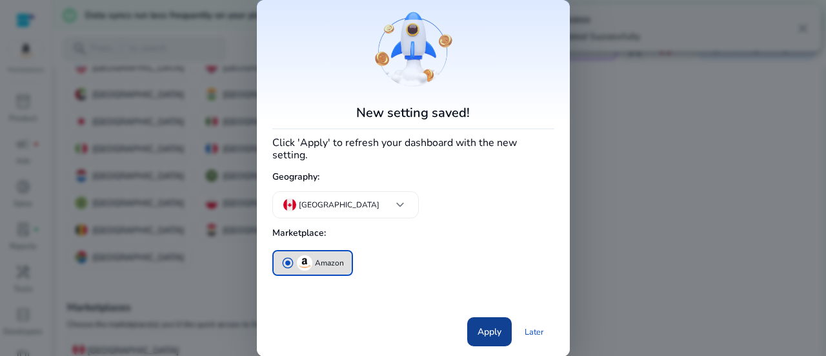
click at [473, 329] on span at bounding box center [489, 331] width 45 height 31
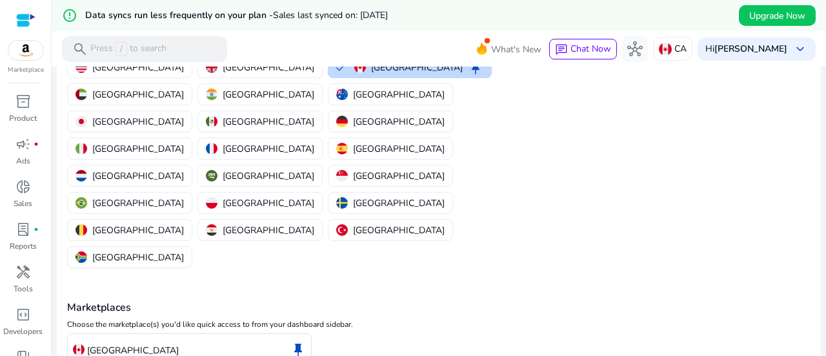
scroll to position [0, 0]
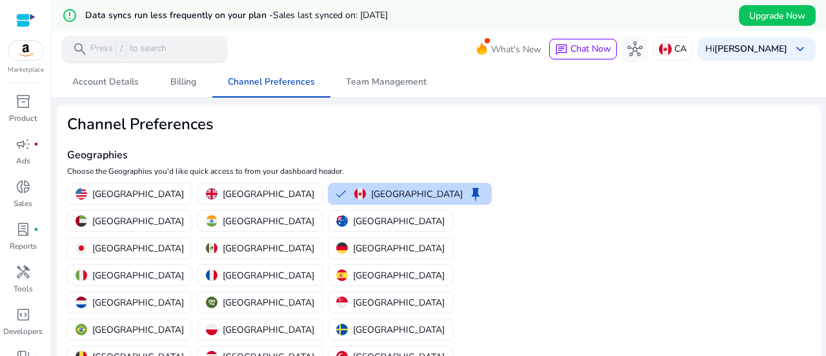
click at [103, 36] on div "search Press / to search" at bounding box center [144, 49] width 165 height 26
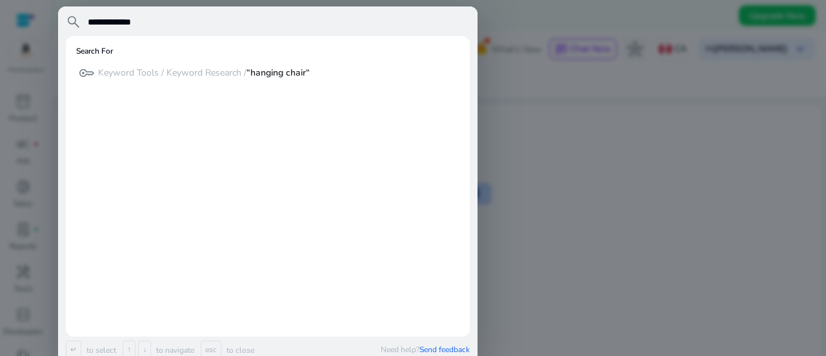
type input "**********"
click at [534, 141] on div at bounding box center [413, 178] width 826 height 356
